Goal: Transaction & Acquisition: Purchase product/service

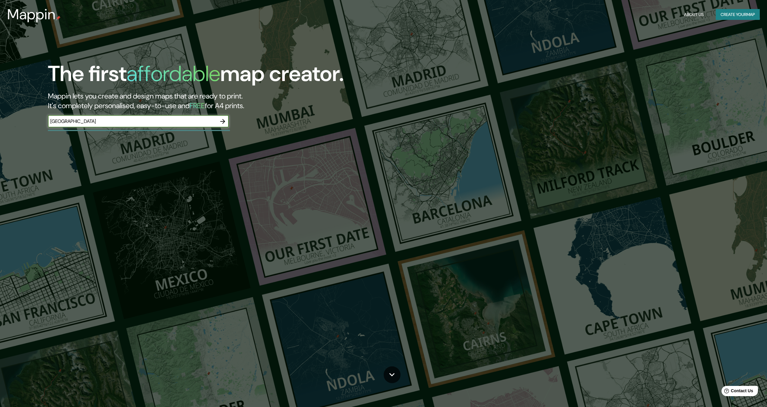
type input "[GEOGRAPHIC_DATA]"
click at [224, 122] on icon "button" at bounding box center [222, 121] width 7 height 7
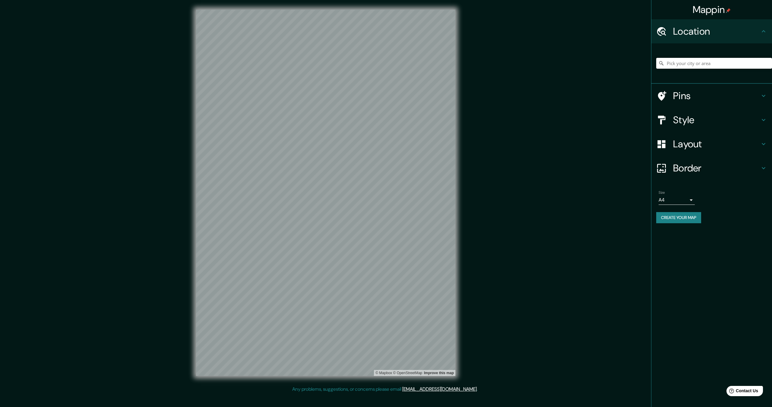
click at [677, 65] on input "Pick your city or area" at bounding box center [714, 63] width 116 height 11
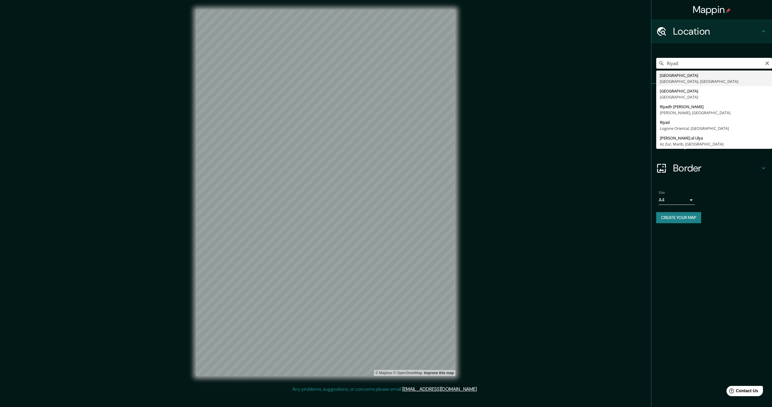
type input "[GEOGRAPHIC_DATA], [GEOGRAPHIC_DATA], [GEOGRAPHIC_DATA]"
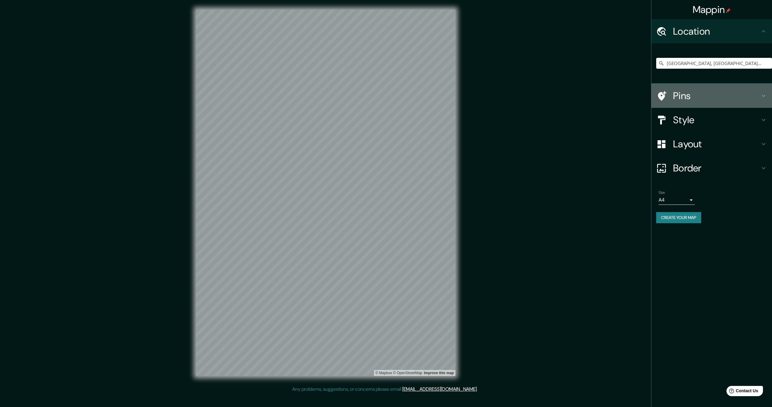
click at [755, 97] on h4 "Pins" at bounding box center [716, 96] width 87 height 12
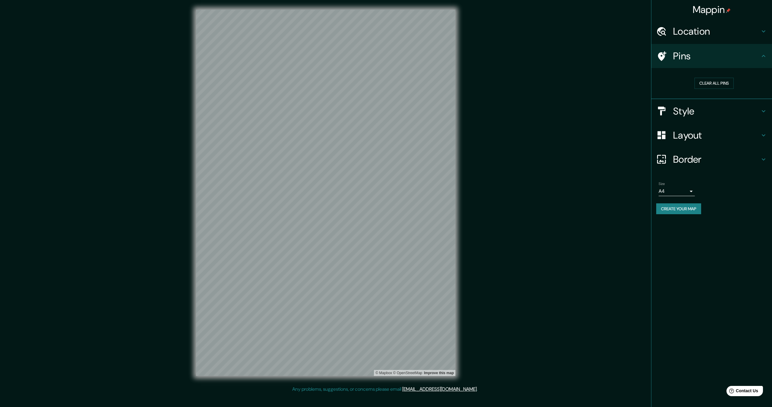
click at [764, 110] on icon at bounding box center [763, 111] width 7 height 7
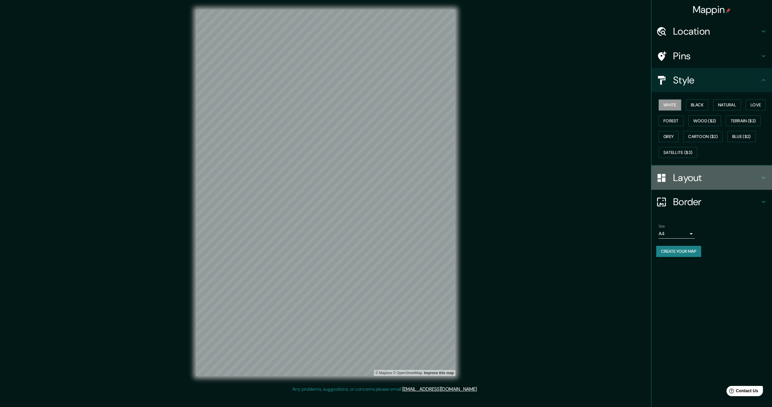
click at [746, 182] on h4 "Layout" at bounding box center [716, 178] width 87 height 12
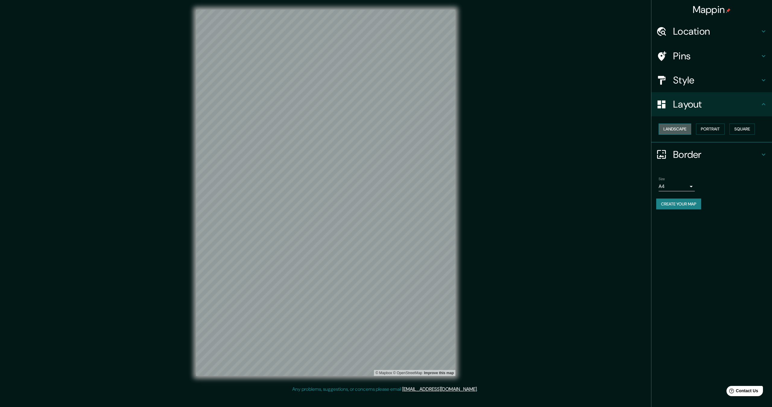
click at [685, 128] on button "Landscape" at bounding box center [674, 129] width 33 height 11
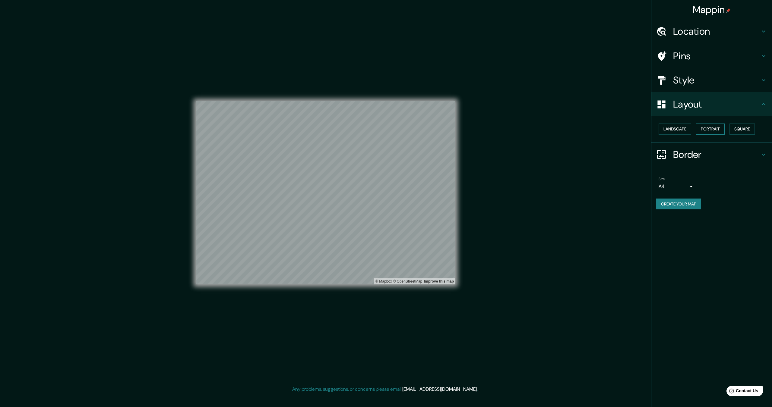
click at [714, 128] on button "Portrait" at bounding box center [710, 129] width 29 height 11
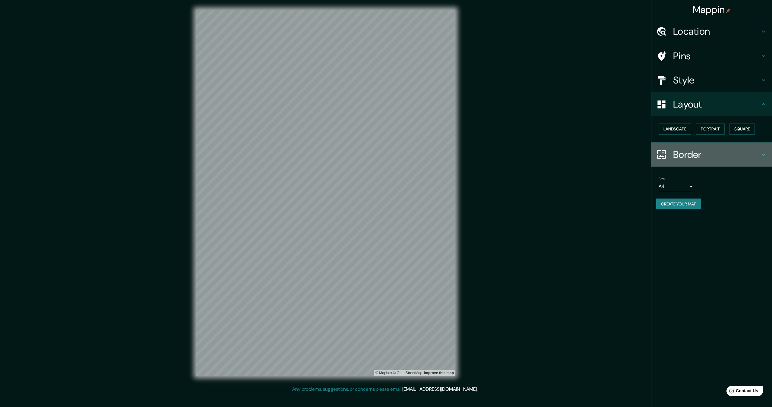
click at [721, 154] on h4 "Border" at bounding box center [716, 155] width 87 height 12
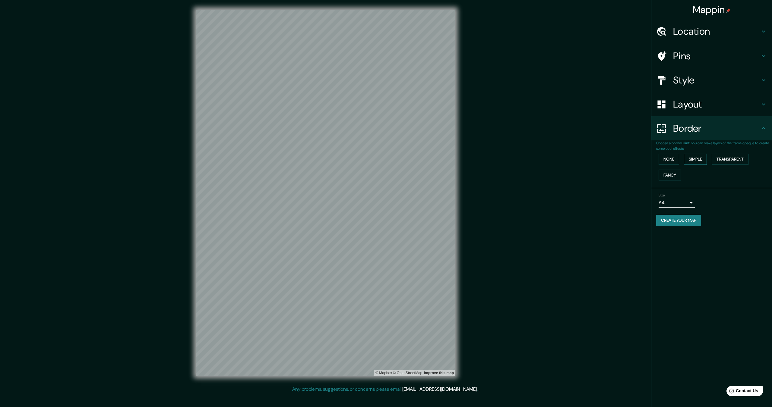
click at [695, 158] on button "Simple" at bounding box center [695, 159] width 23 height 11
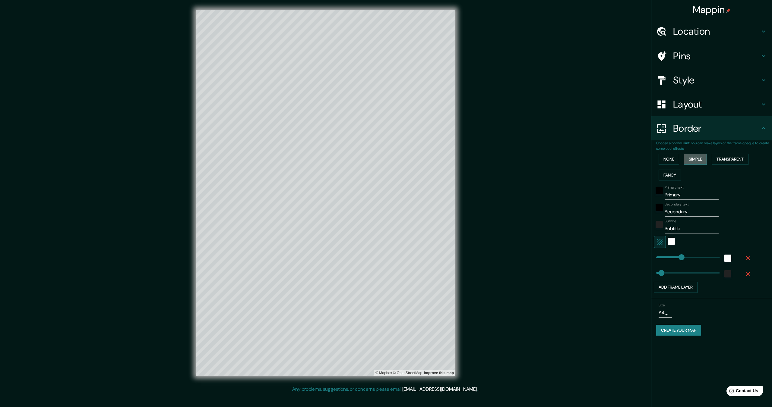
click at [698, 158] on button "Simple" at bounding box center [695, 159] width 23 height 11
type input "69"
click at [676, 157] on button "None" at bounding box center [668, 159] width 21 height 11
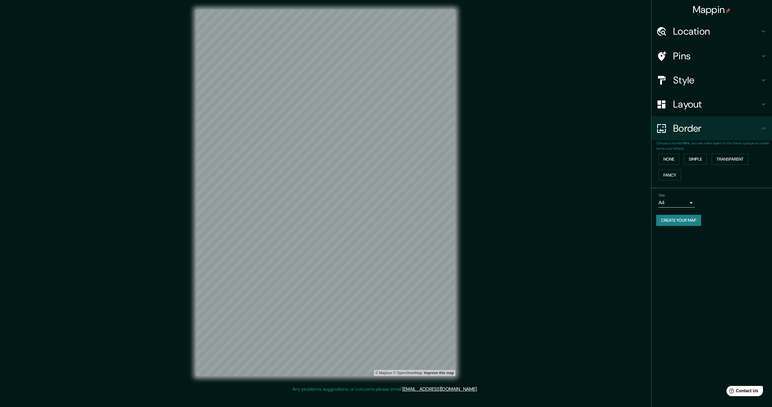
click at [686, 203] on body "Mappin Location [GEOGRAPHIC_DATA], [GEOGRAPHIC_DATA], [GEOGRAPHIC_DATA] Pins St…" at bounding box center [386, 203] width 772 height 407
click at [686, 203] on div at bounding box center [386, 203] width 772 height 407
click at [721, 107] on h4 "Layout" at bounding box center [716, 104] width 87 height 12
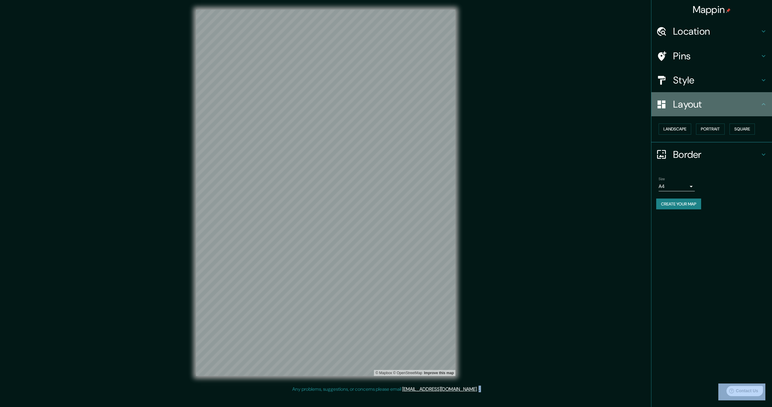
click at [721, 106] on h4 "Layout" at bounding box center [716, 104] width 87 height 12
click at [716, 83] on h4 "Style" at bounding box center [716, 80] width 87 height 12
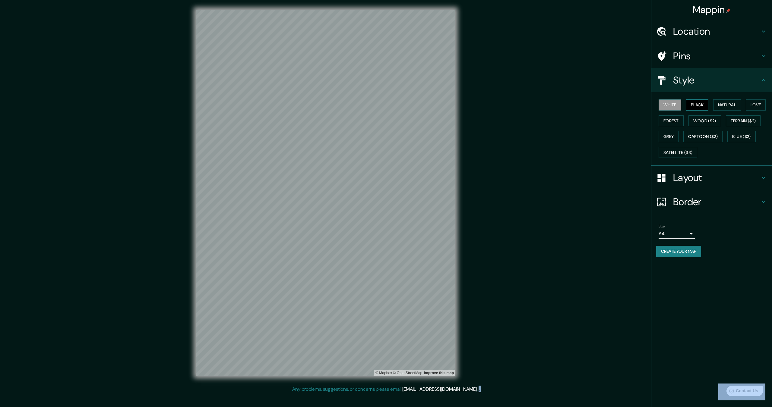
click at [700, 104] on button "Black" at bounding box center [697, 104] width 23 height 11
click at [728, 105] on button "Natural" at bounding box center [727, 104] width 28 height 11
click at [747, 104] on div "White Black Natural Love Forest Wood ($2) Terrain ($2) Grey Cartoon ($2) Blue (…" at bounding box center [714, 128] width 116 height 63
click at [754, 104] on button "Love" at bounding box center [756, 104] width 20 height 11
click at [674, 120] on button "Forest" at bounding box center [670, 120] width 25 height 11
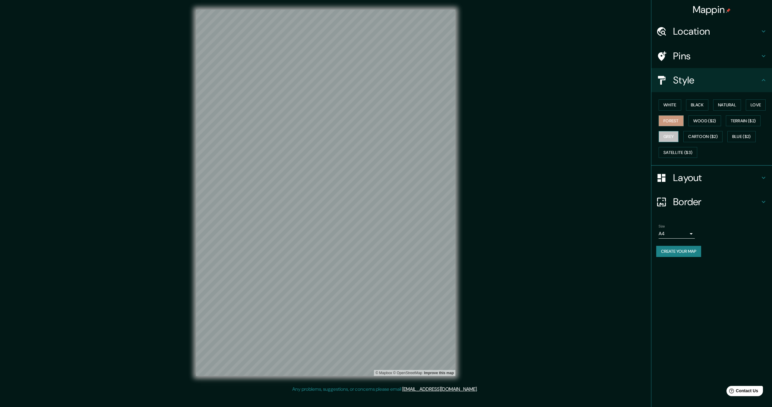
click at [671, 136] on button "Grey" at bounding box center [668, 136] width 20 height 11
click at [677, 119] on button "Forest" at bounding box center [670, 120] width 25 height 11
